Goal: Submit feedback/report problem

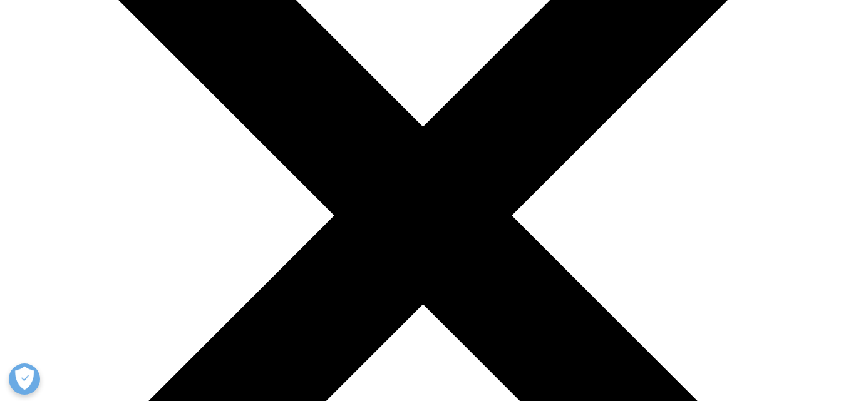
scroll to position [188, 0]
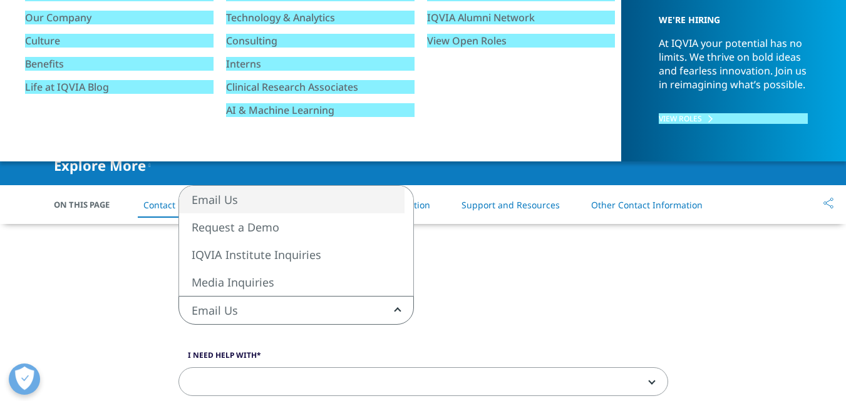
click at [277, 304] on span "Email Us" at bounding box center [296, 311] width 234 height 29
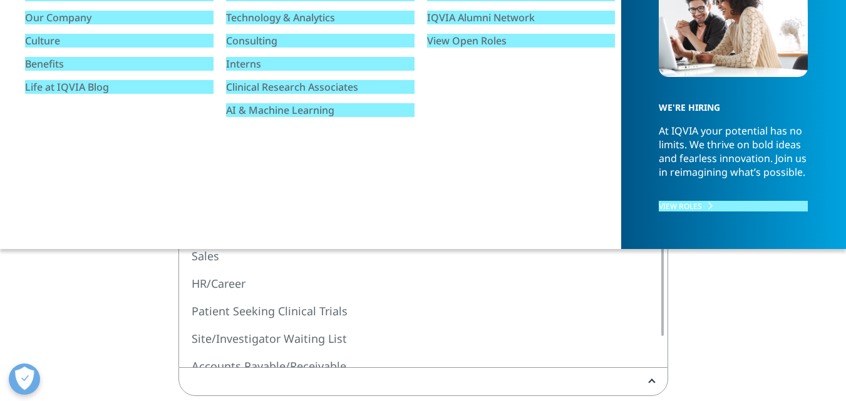
click at [317, 376] on span at bounding box center [423, 382] width 489 height 29
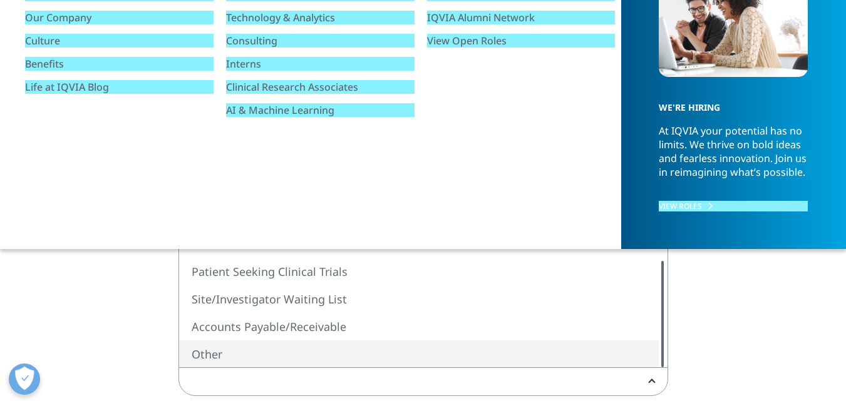
select select "Other"
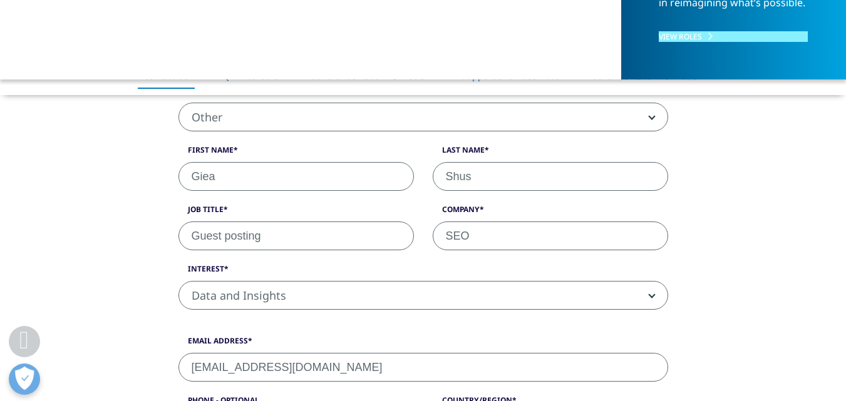
scroll to position [376, 0]
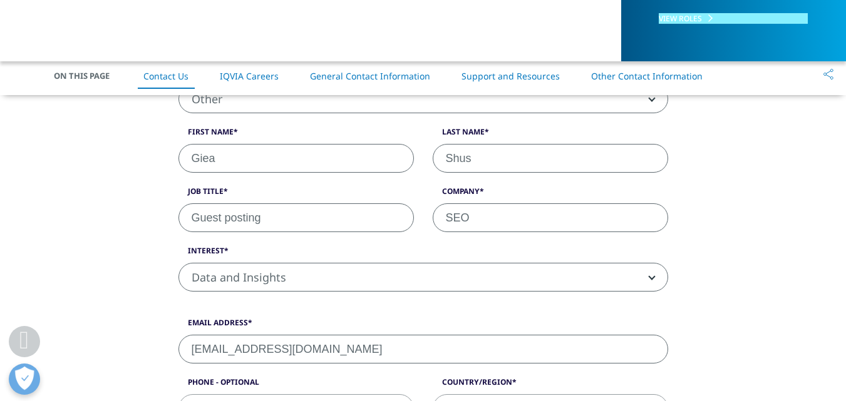
click at [305, 170] on input "Giea" at bounding box center [297, 158] width 236 height 29
click at [337, 284] on span "Data and Insights" at bounding box center [423, 278] width 489 height 29
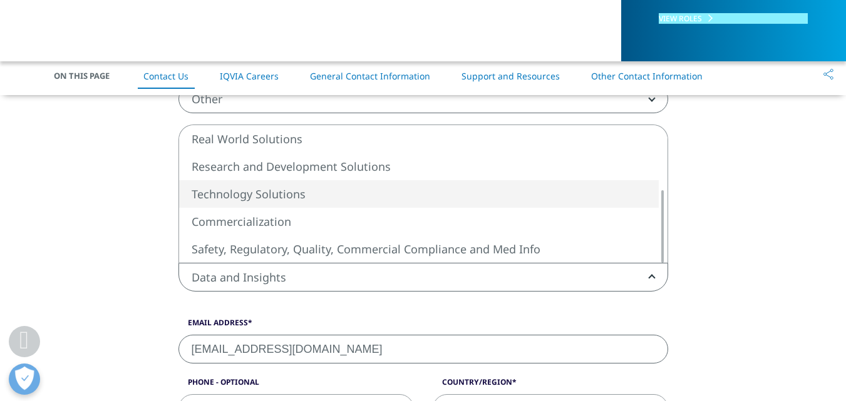
select select "Technology Solutions"
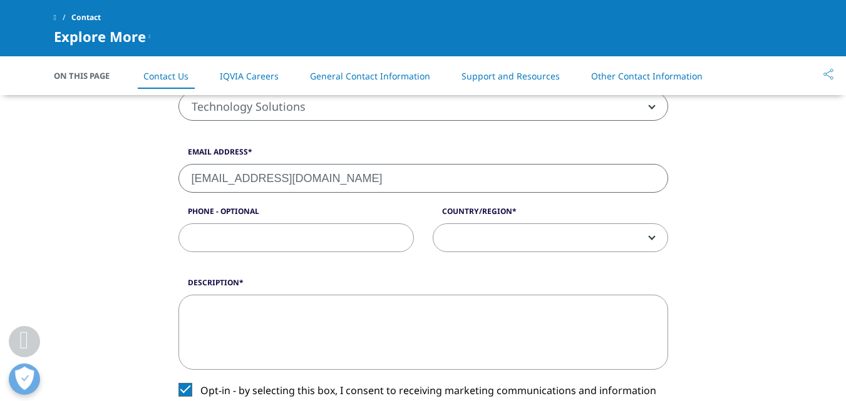
scroll to position [564, 0]
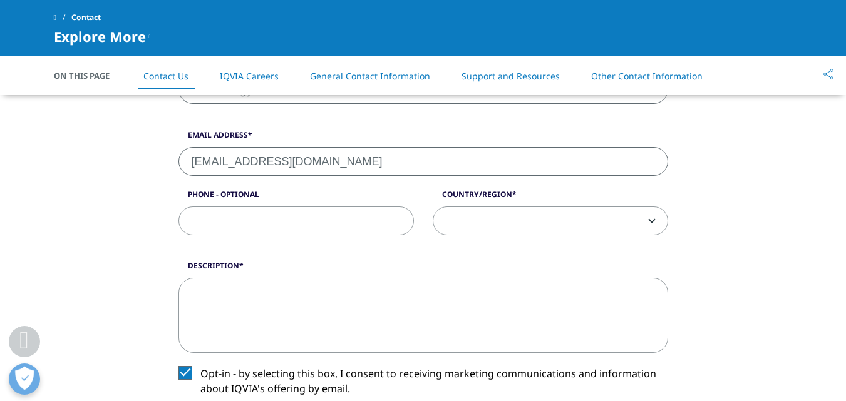
click at [294, 226] on input "Phone - Optional" at bounding box center [297, 221] width 236 height 29
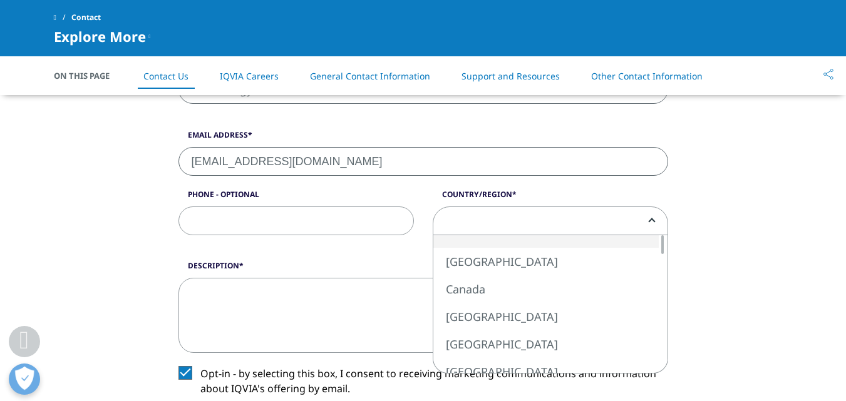
click at [481, 210] on span at bounding box center [550, 221] width 234 height 29
select select "[GEOGRAPHIC_DATA]"
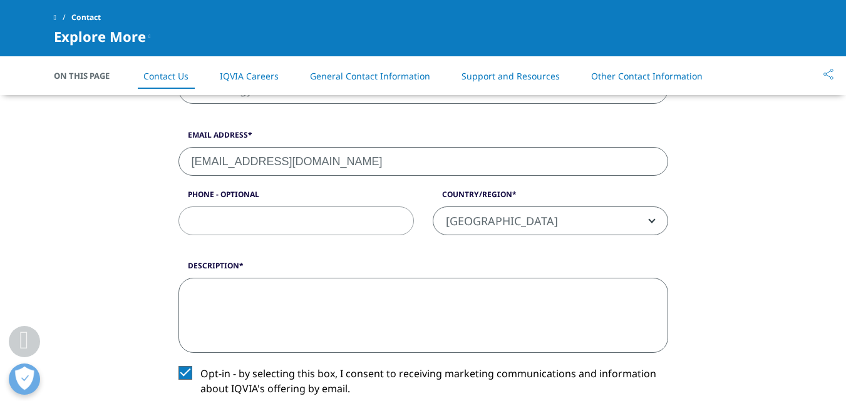
click at [385, 326] on textarea "Description" at bounding box center [424, 315] width 490 height 75
paste textarea "Hi Dear, I am a professional SEO link builder specializing in guest post servic…"
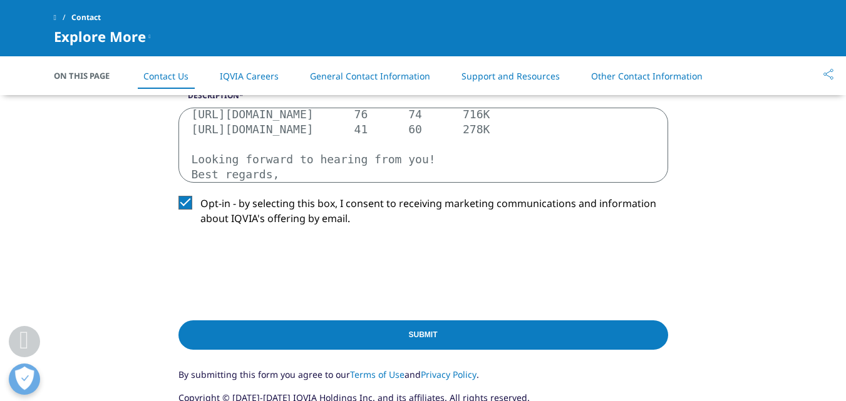
scroll to position [752, 0]
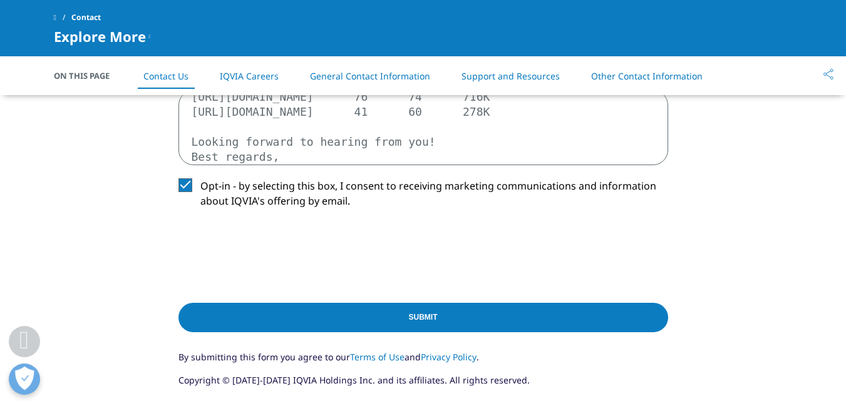
type textarea "Hi Dear, I am a professional SEO link builder specializing in guest post servic…"
click at [363, 330] on input "Submit" at bounding box center [424, 317] width 490 height 29
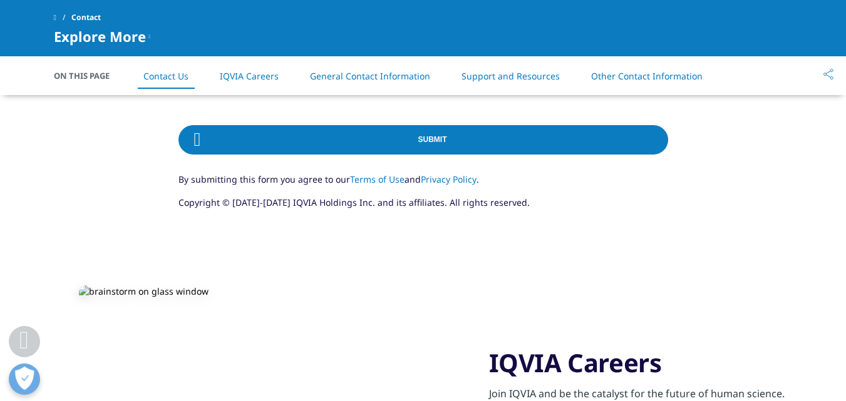
scroll to position [940, 0]
